Goal: Transaction & Acquisition: Purchase product/service

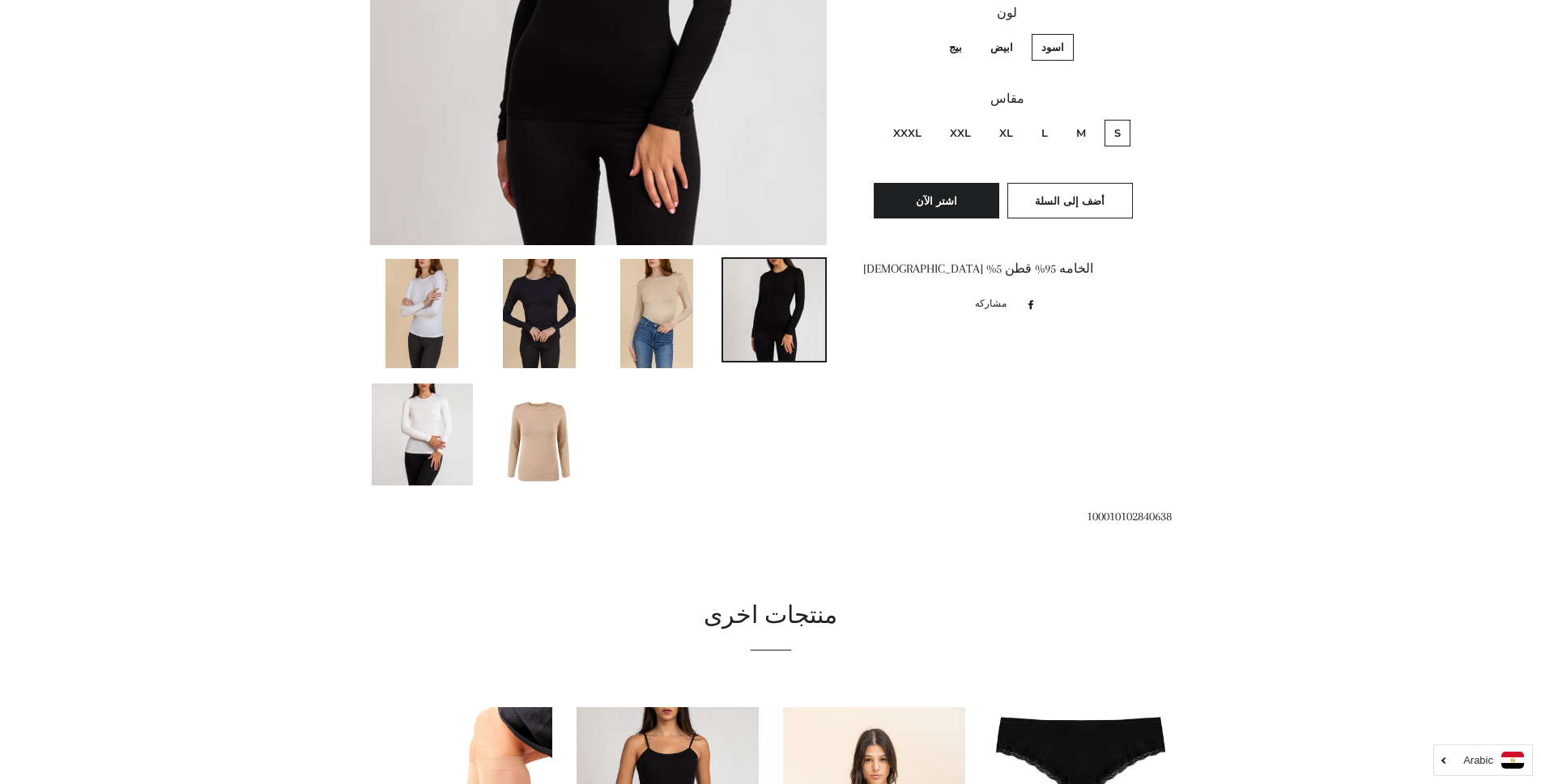
scroll to position [936, 0]
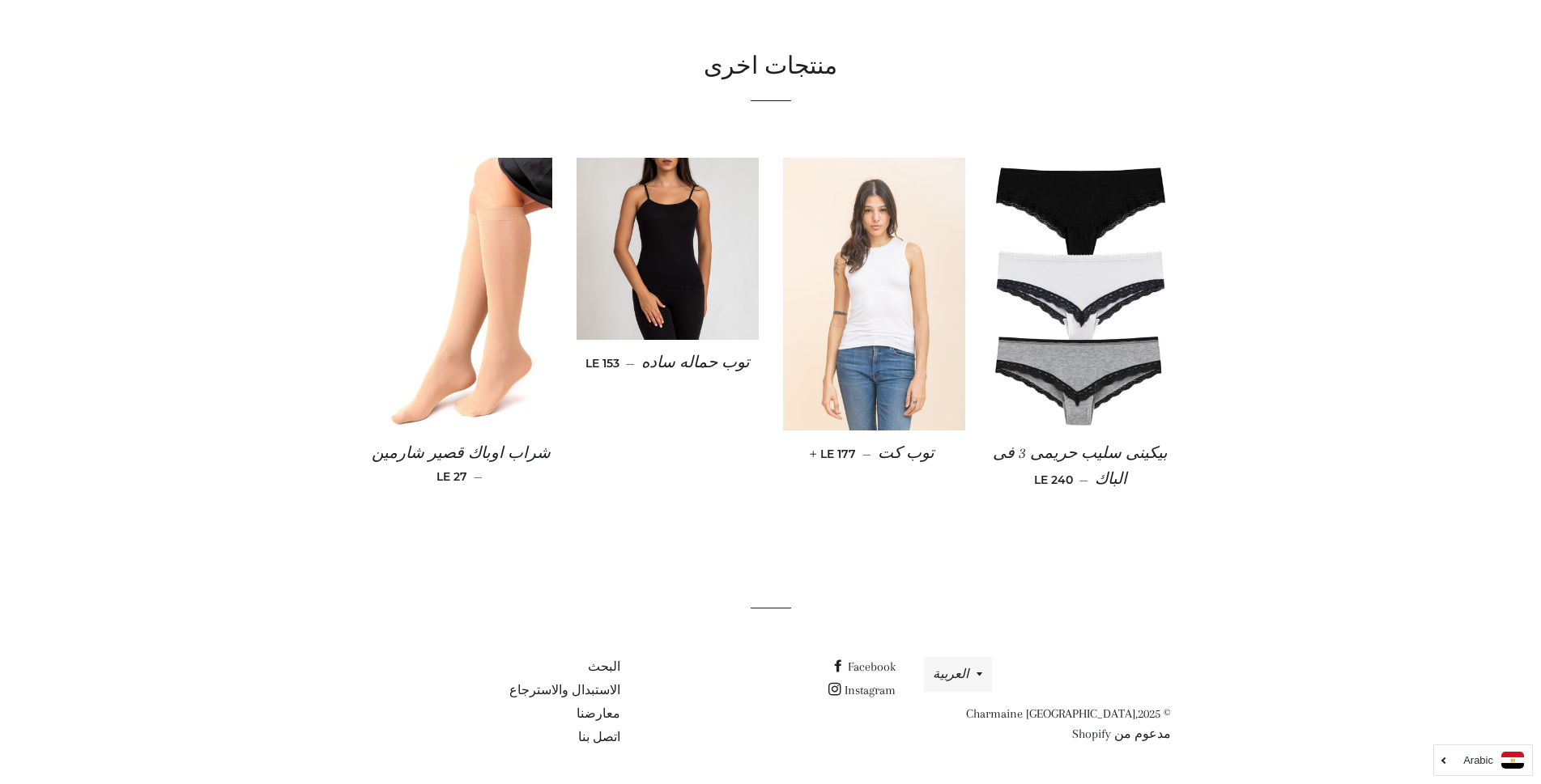
click at [896, 319] on img at bounding box center [875, 295] width 182 height 274
